Goal: Register for event/course: Register for event/course

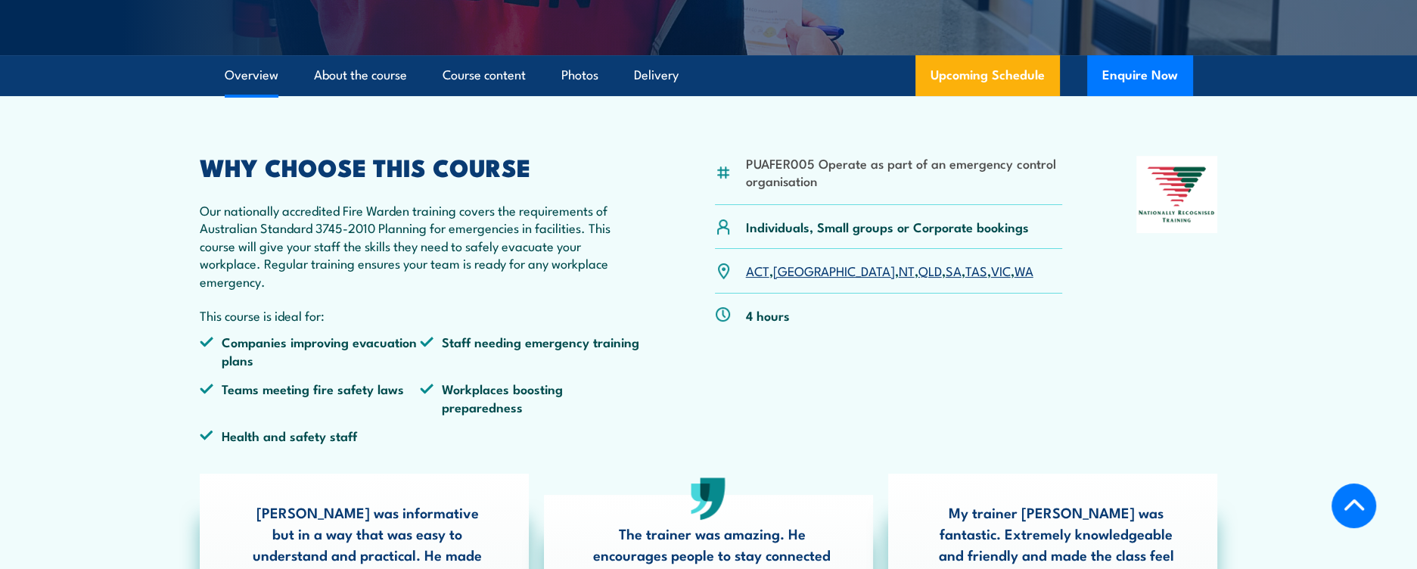
click at [946, 269] on link "SA" at bounding box center [954, 270] width 16 height 18
